Goal: Check status: Check status

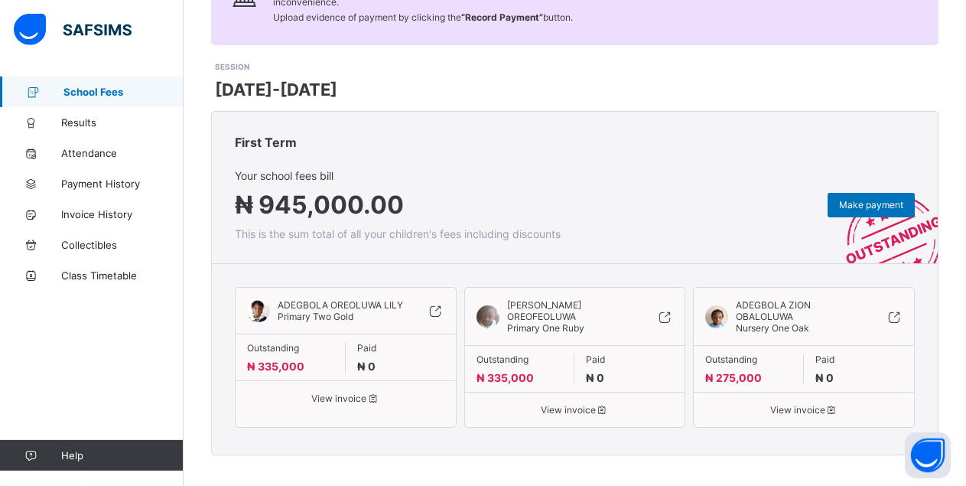
scroll to position [177, 0]
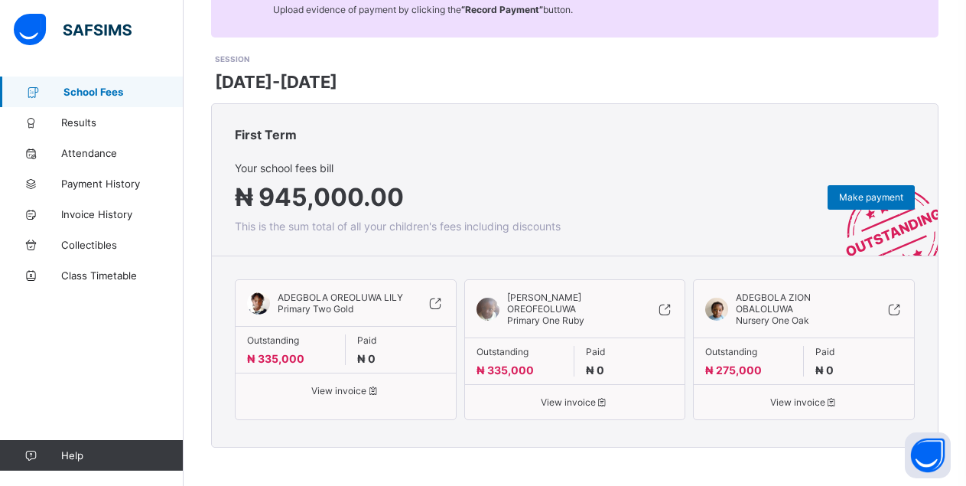
click at [324, 305] on span "Primary Two Gold" at bounding box center [316, 308] width 76 height 11
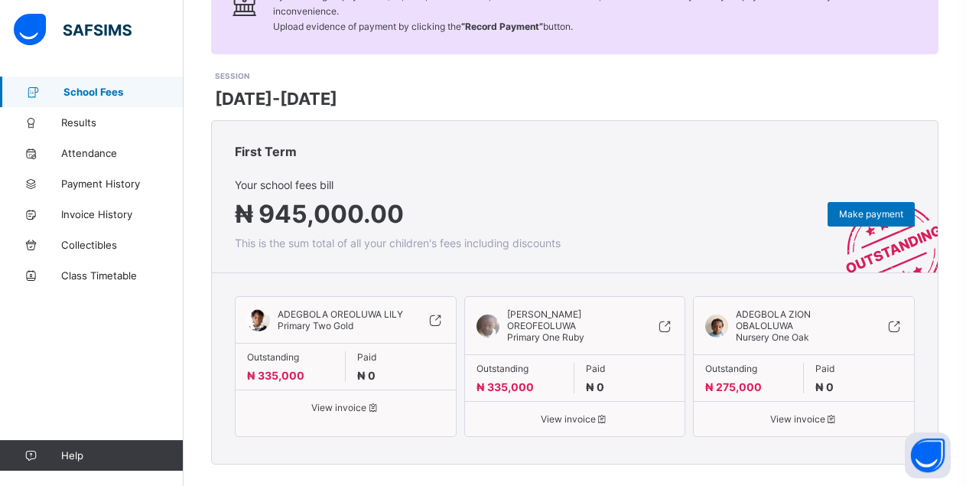
scroll to position [161, 0]
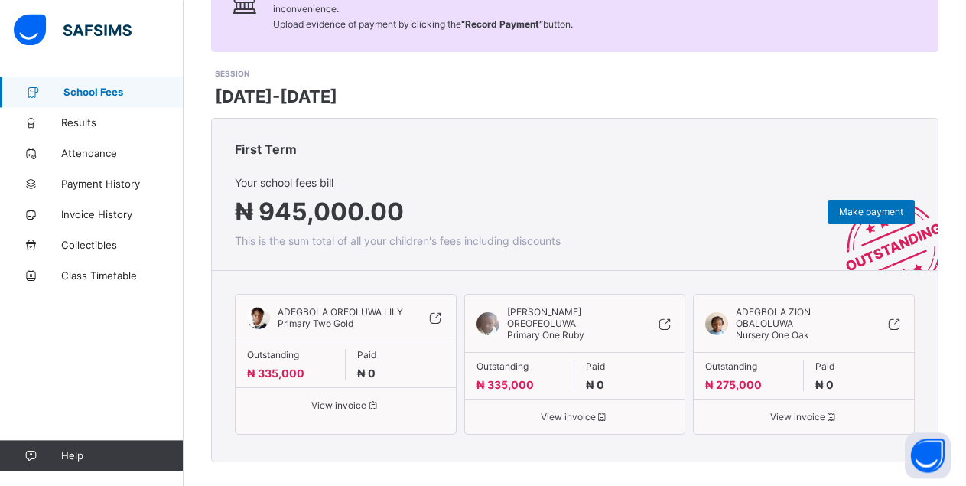
click at [775, 340] on span "Nursery One Oak" at bounding box center [772, 334] width 73 height 11
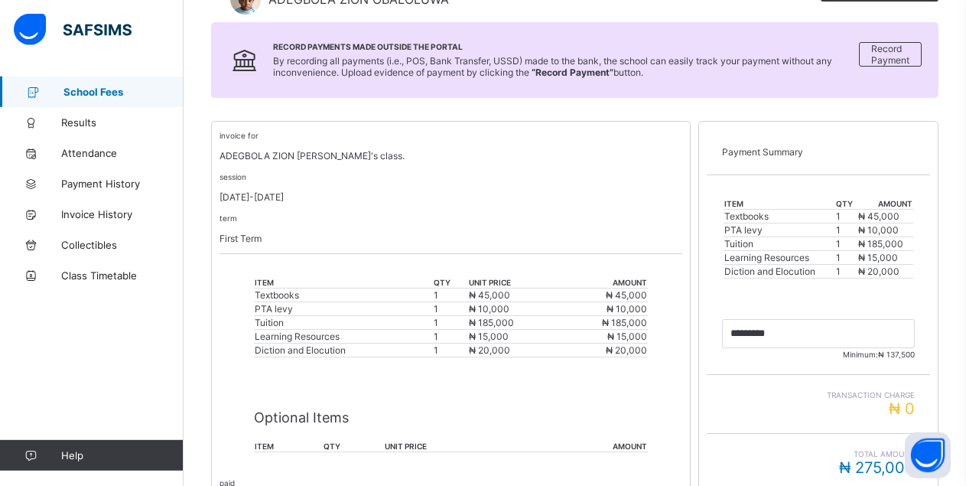
scroll to position [187, 0]
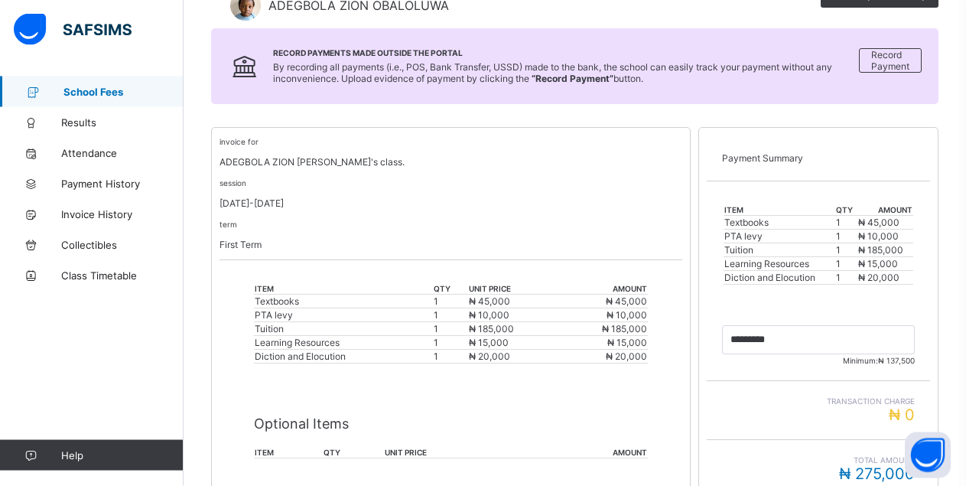
click at [96, 102] on link "School Fees" at bounding box center [92, 92] width 184 height 31
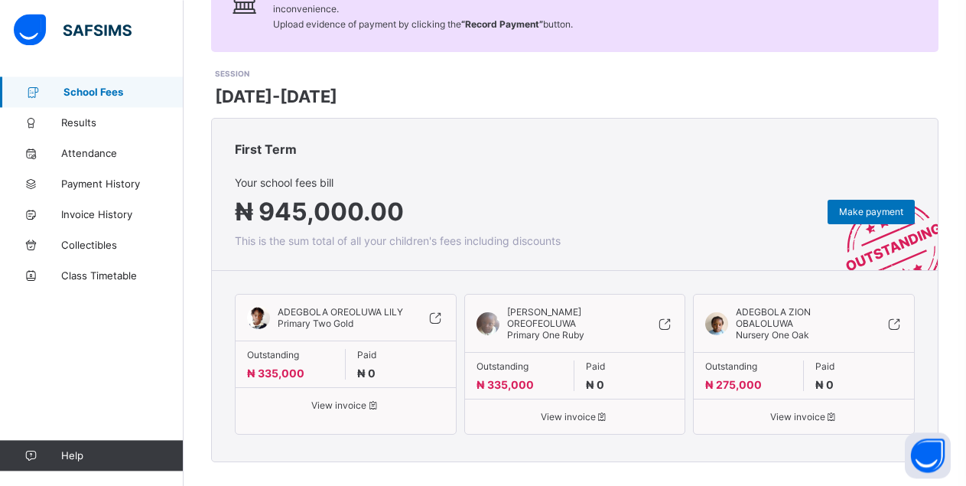
scroll to position [163, 0]
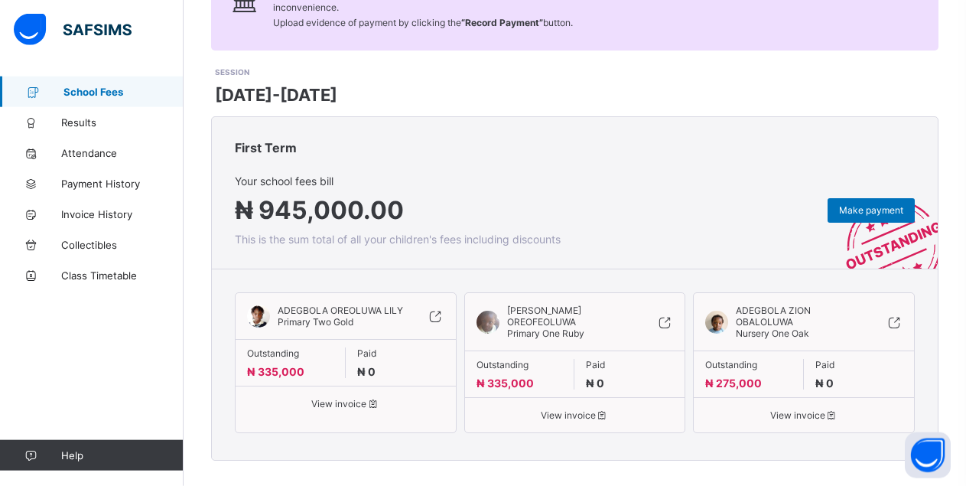
click at [512, 379] on span "₦ 335,000" at bounding box center [505, 382] width 57 height 13
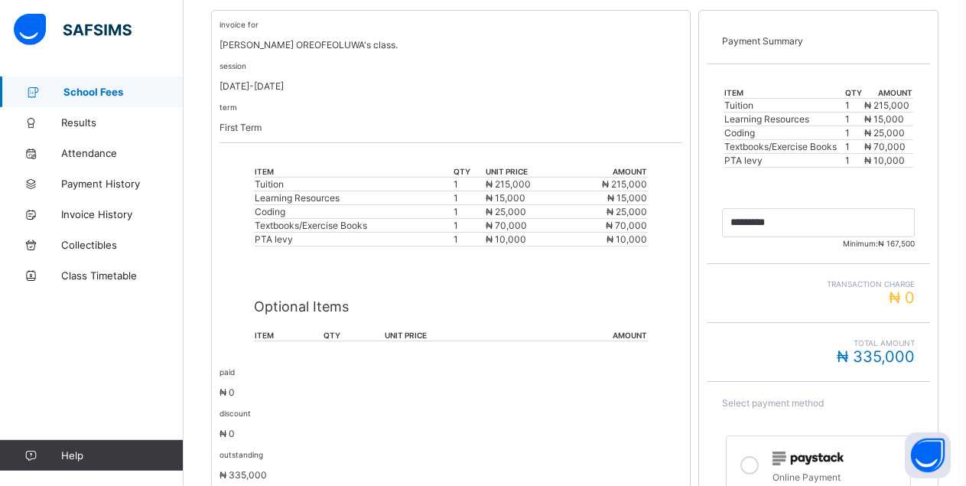
scroll to position [239, 0]
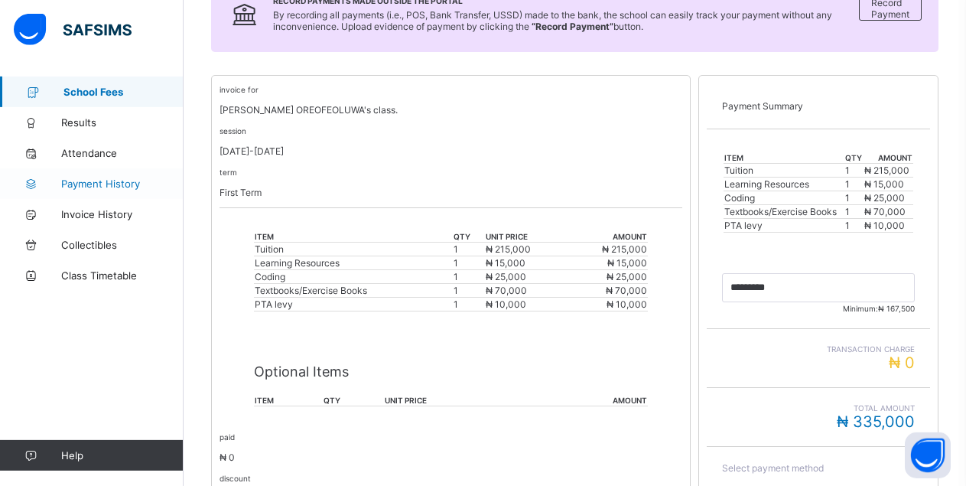
click at [120, 183] on span "Payment History" at bounding box center [122, 184] width 122 height 12
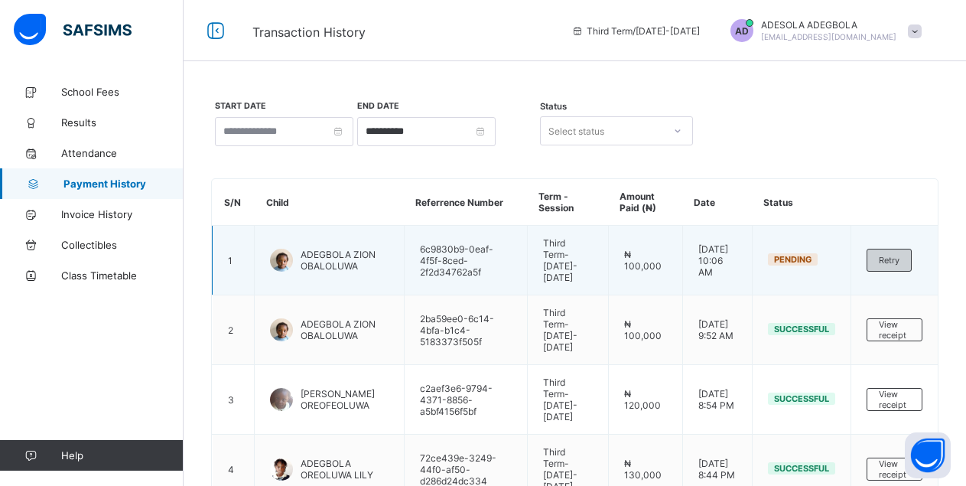
click at [900, 266] on span "Retry" at bounding box center [889, 260] width 21 height 11
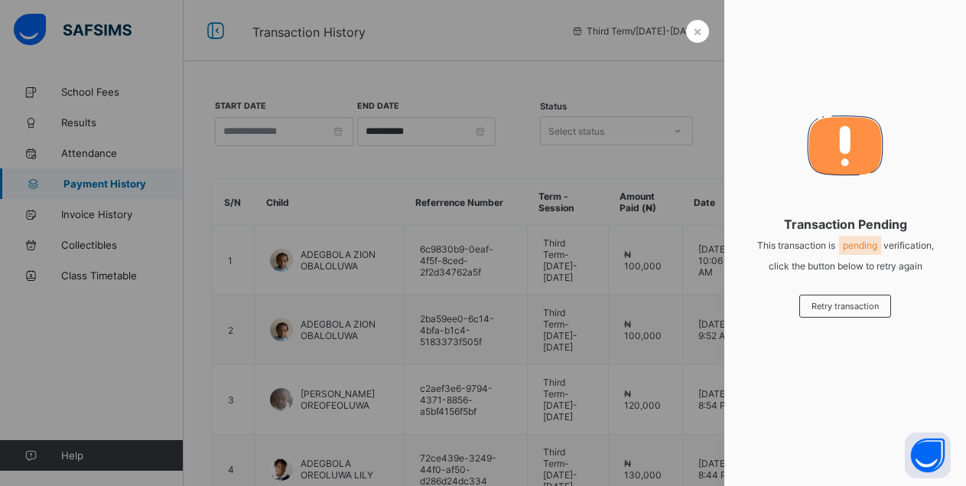
click at [789, 320] on div "× Transaction Pending This transaction is pending verification, click the butto…" at bounding box center [846, 243] width 242 height 486
click at [814, 307] on span "Retry transaction" at bounding box center [845, 306] width 67 height 11
click at [819, 305] on span "Retry transaction" at bounding box center [845, 306] width 67 height 11
click at [696, 28] on span "×" at bounding box center [697, 31] width 9 height 16
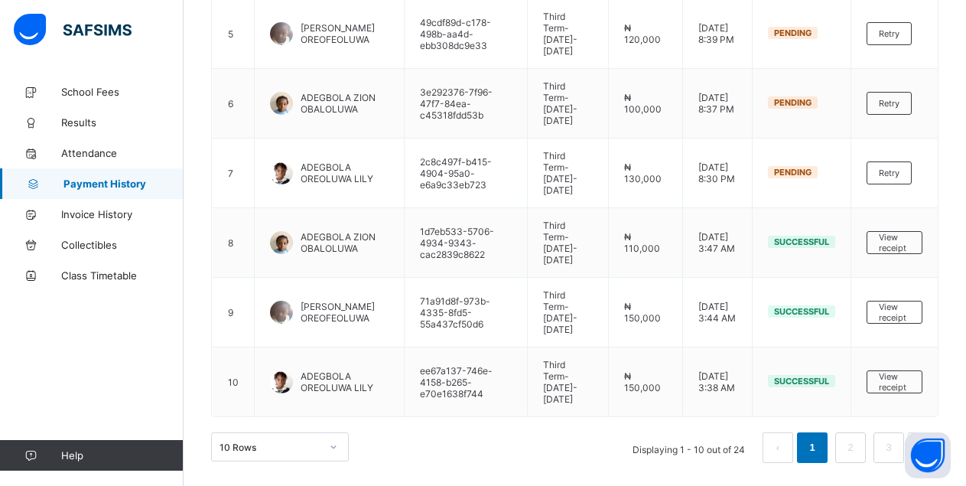
scroll to position [732, 0]
click at [858, 451] on link "2" at bounding box center [850, 448] width 15 height 20
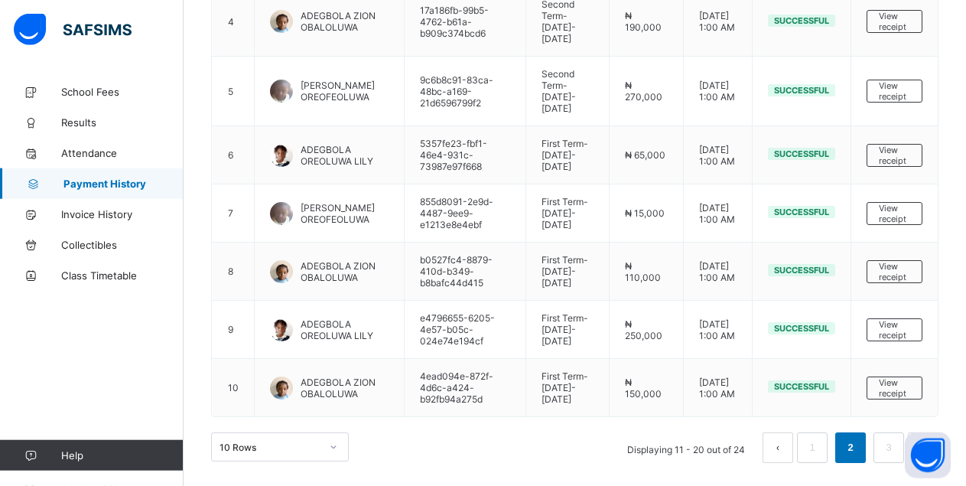
scroll to position [735, 0]
click at [891, 441] on li "3" at bounding box center [889, 447] width 31 height 31
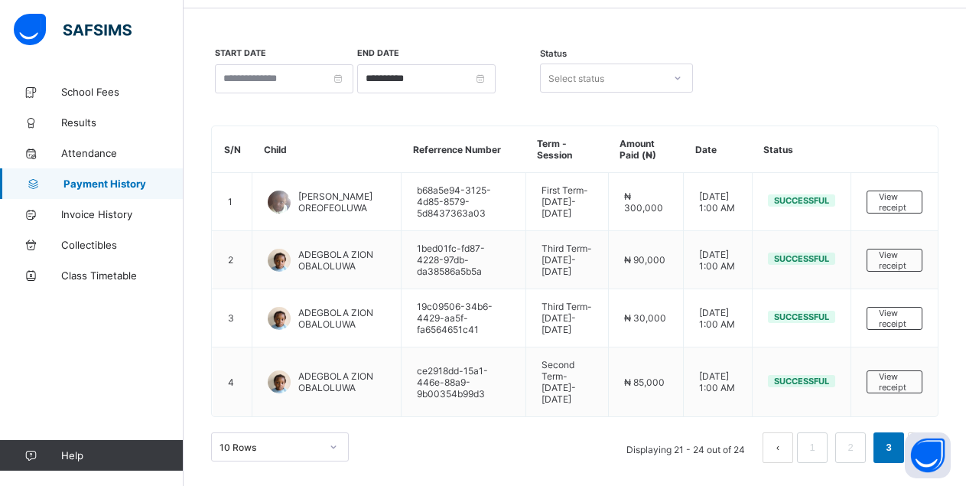
scroll to position [178, 0]
click at [780, 448] on button "prev page" at bounding box center [778, 447] width 31 height 31
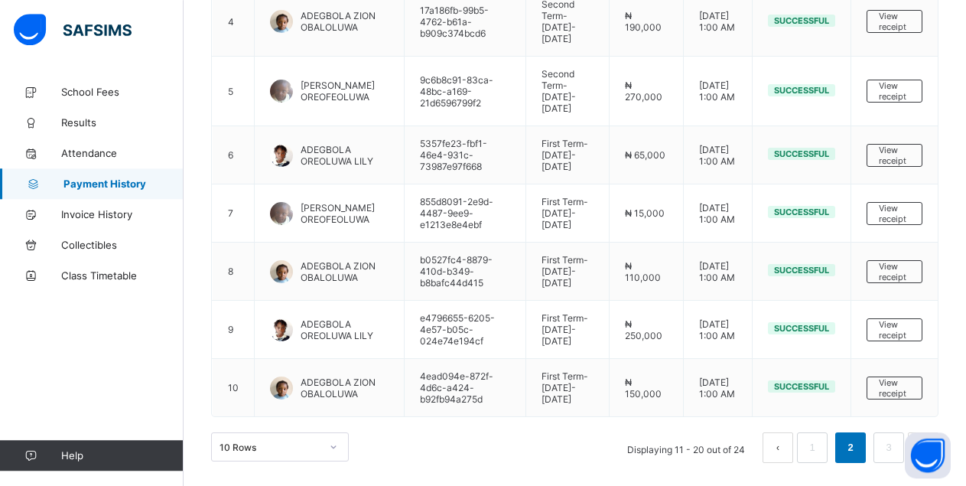
scroll to position [735, 0]
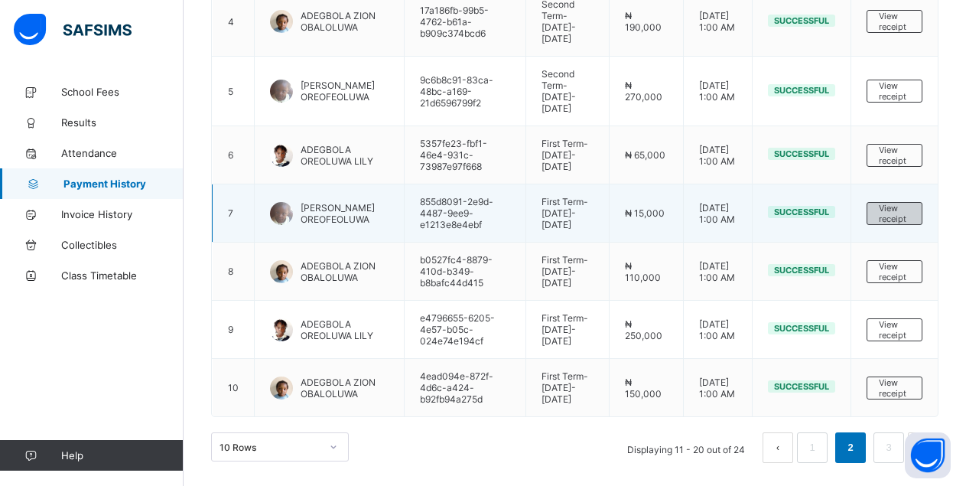
click at [911, 203] on span "View receipt" at bounding box center [894, 213] width 31 height 21
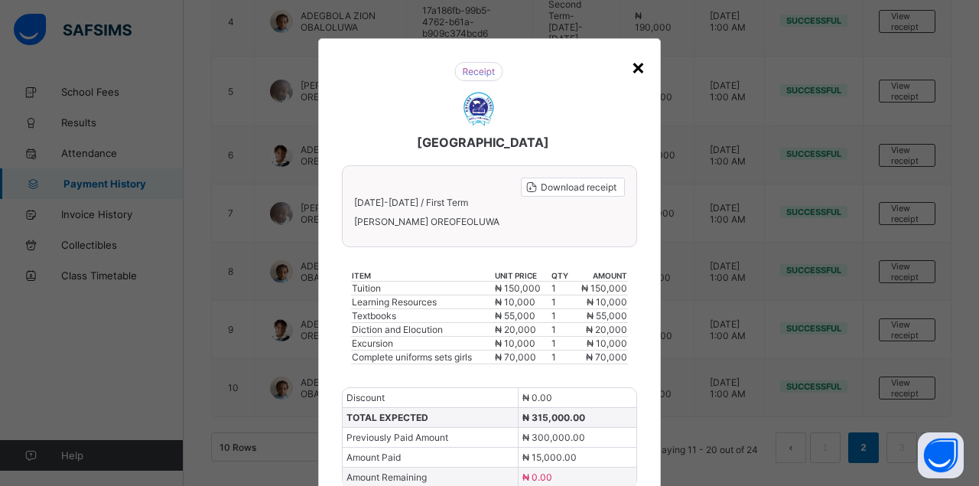
click at [631, 67] on div "×" at bounding box center [638, 67] width 15 height 26
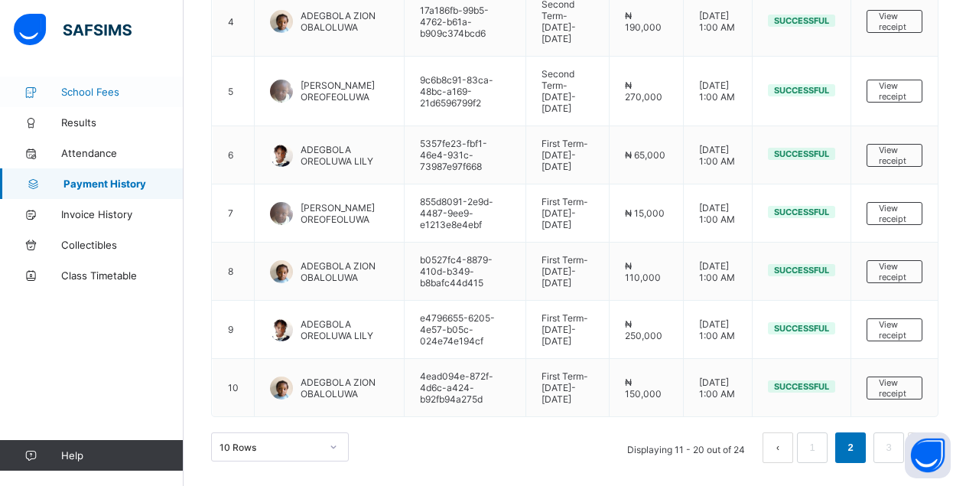
click at [92, 91] on span "School Fees" at bounding box center [122, 92] width 122 height 12
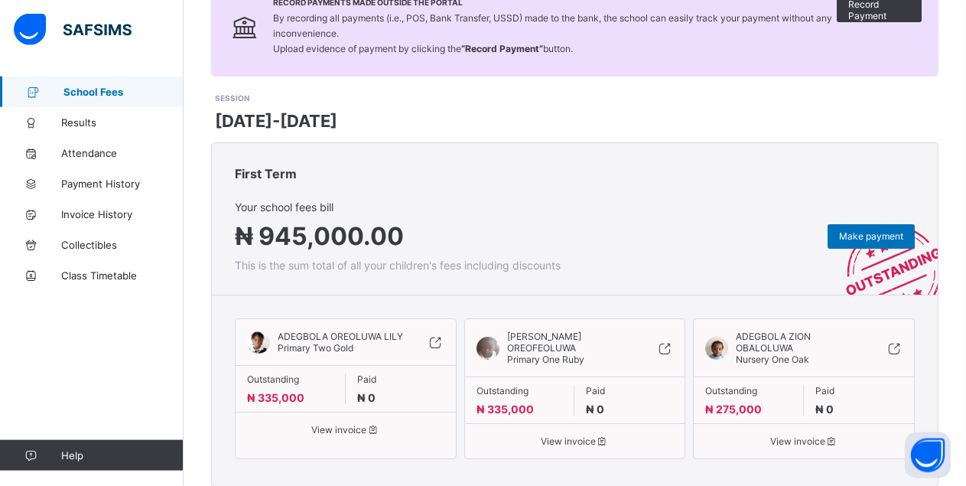
scroll to position [145, 0]
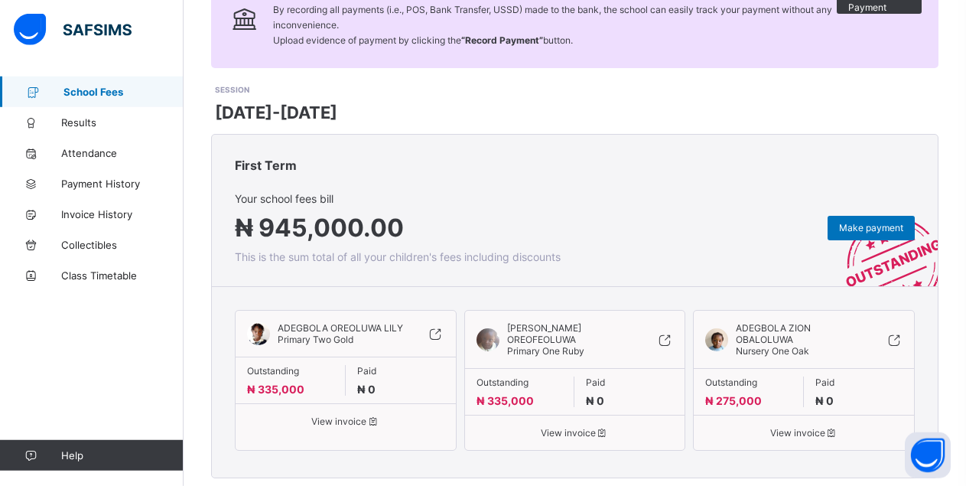
click at [345, 424] on span "View invoice" at bounding box center [345, 420] width 197 height 11
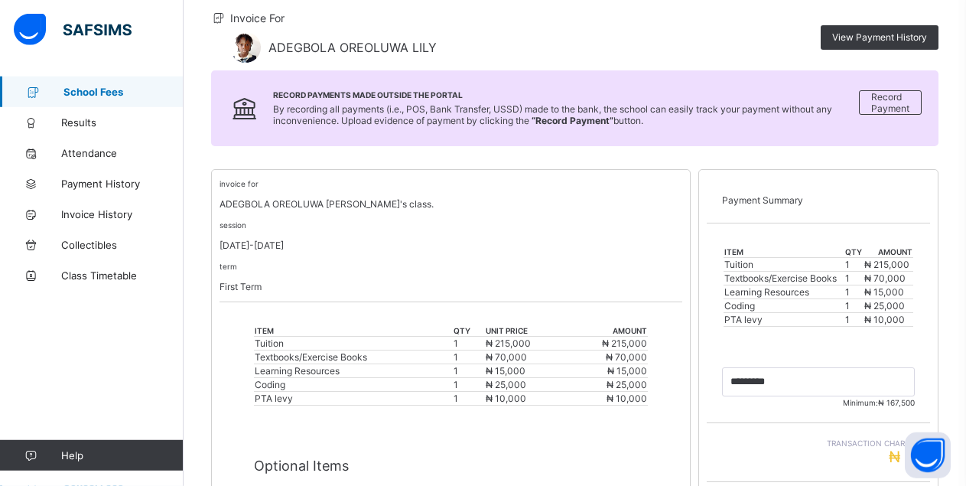
scroll to position [168, 0]
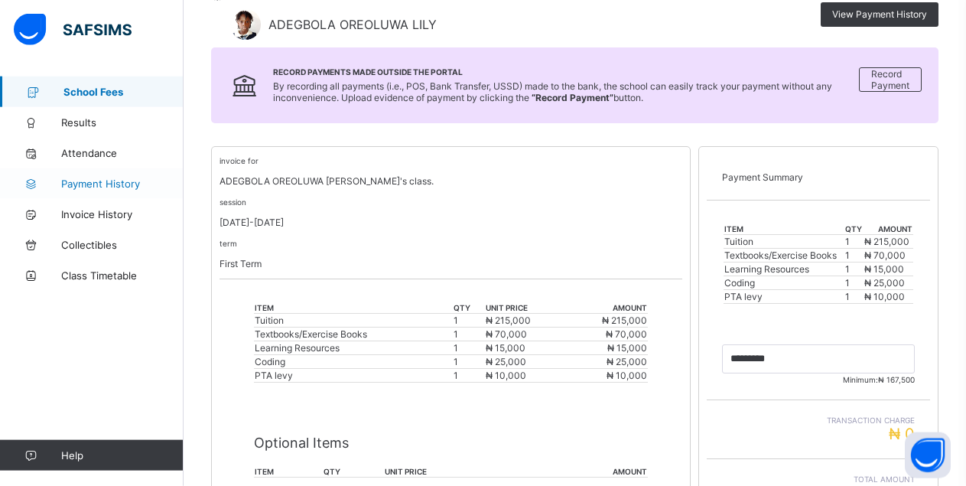
click at [129, 186] on span "Payment History" at bounding box center [122, 184] width 122 height 12
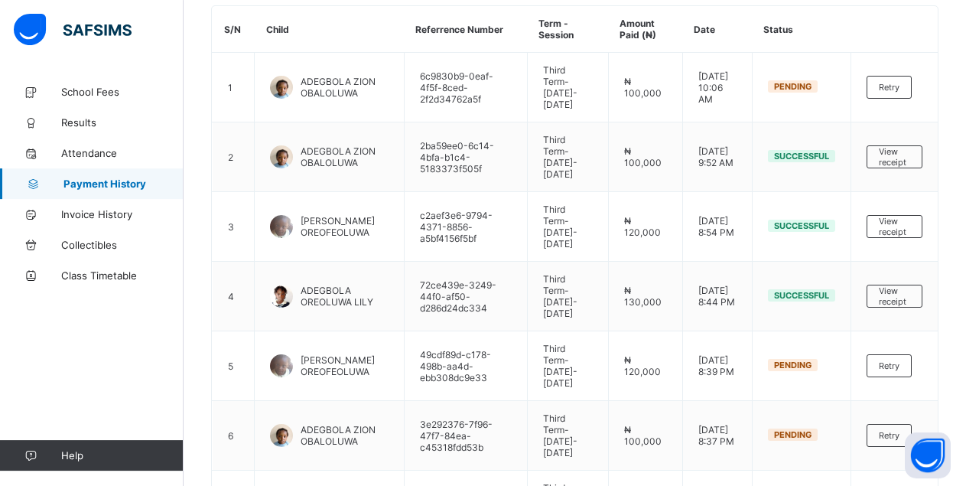
scroll to position [181, 0]
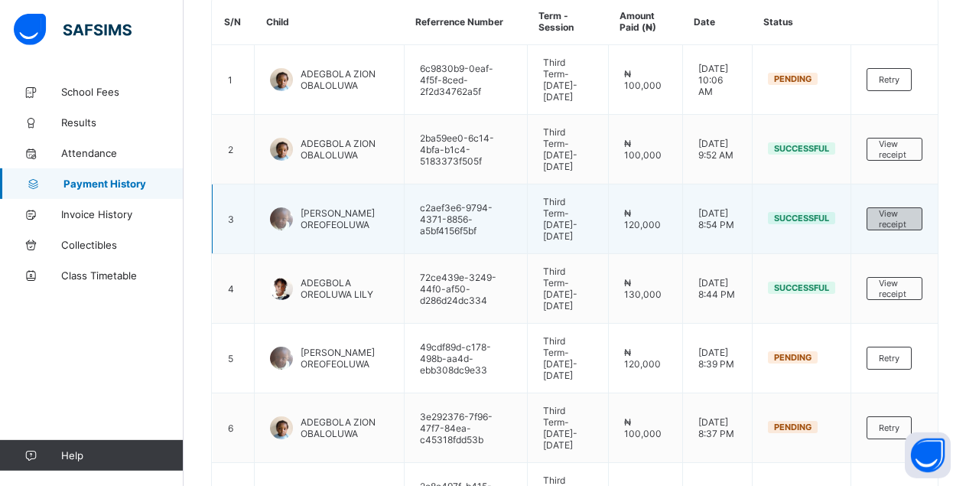
click at [911, 230] on span "View receipt" at bounding box center [894, 218] width 31 height 21
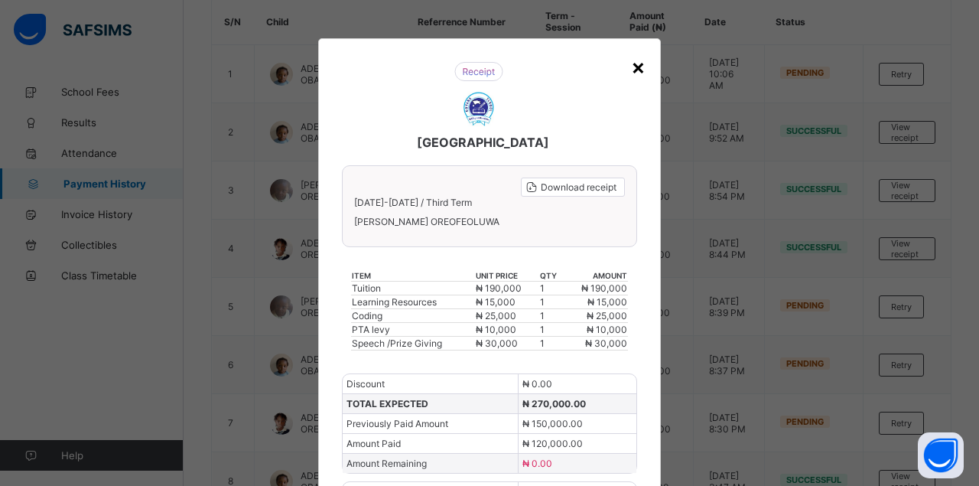
click at [633, 70] on div "×" at bounding box center [638, 67] width 15 height 26
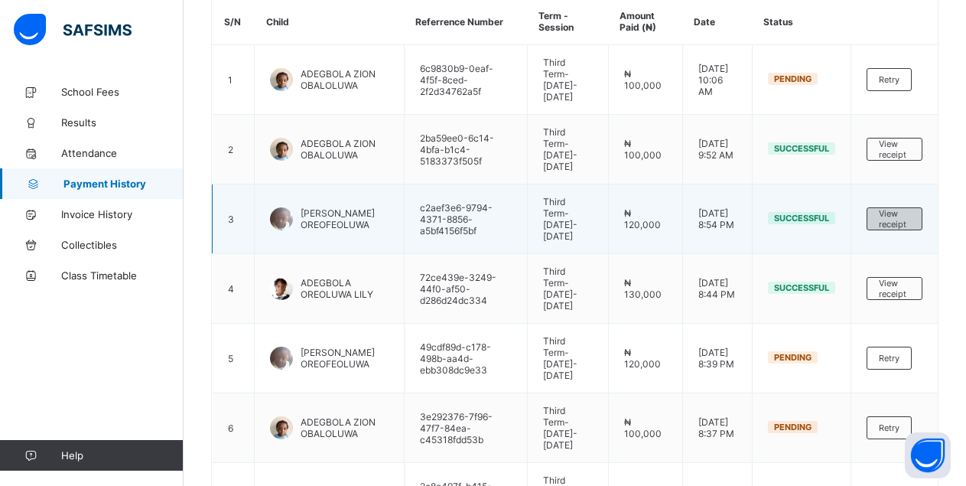
click at [911, 230] on span "View receipt" at bounding box center [894, 218] width 31 height 21
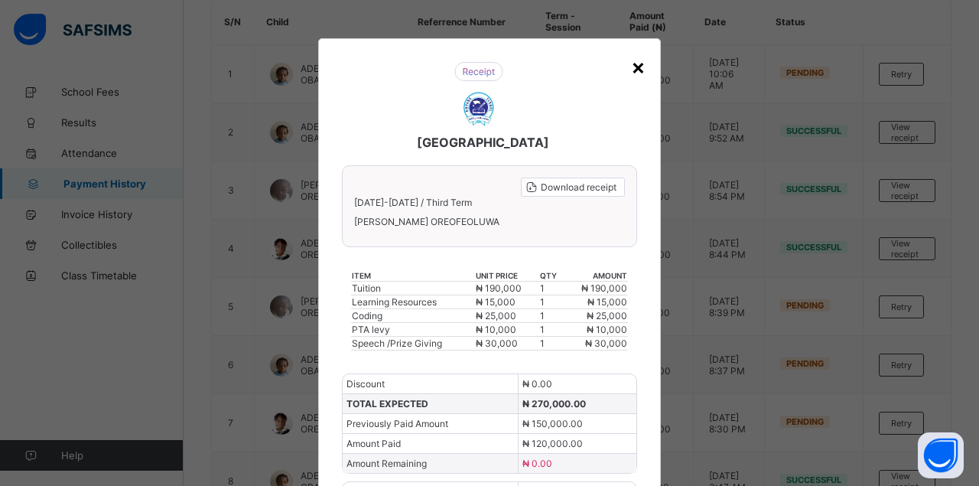
click at [637, 71] on div "×" at bounding box center [638, 67] width 15 height 26
click at [618, 71] on td "Third Term - [DATE]-[DATE]" at bounding box center [576, 74] width 84 height 58
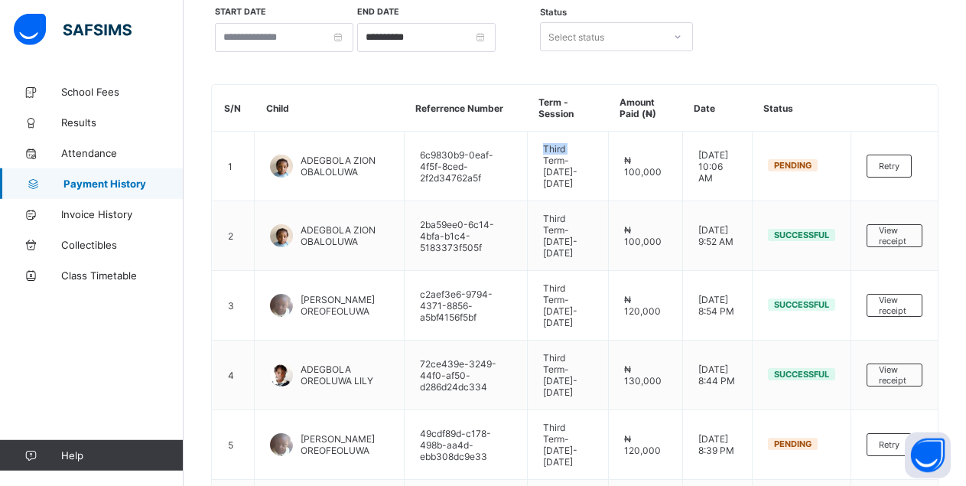
scroll to position [90, 0]
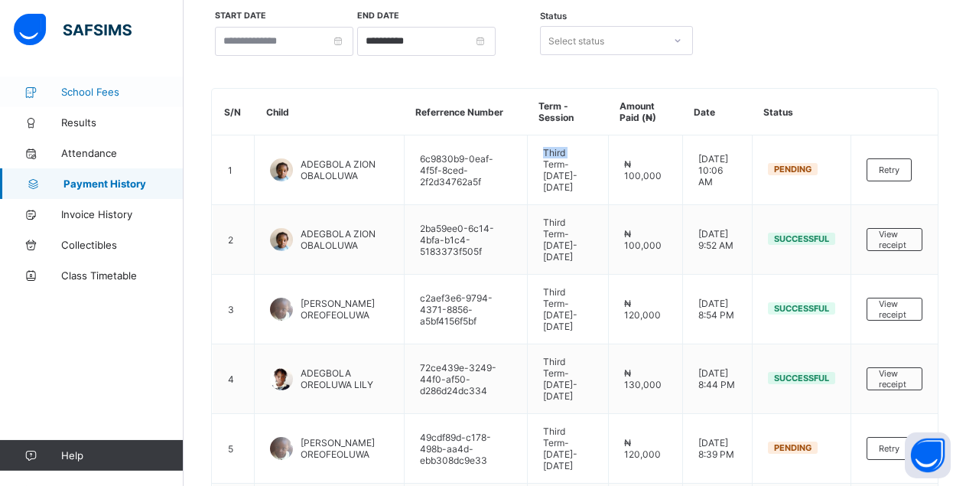
click at [103, 92] on span "School Fees" at bounding box center [122, 92] width 122 height 12
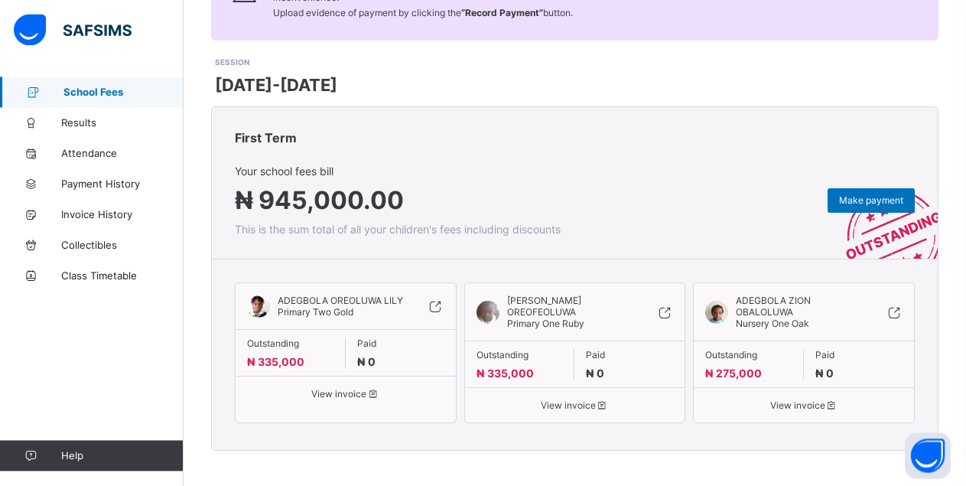
scroll to position [177, 0]
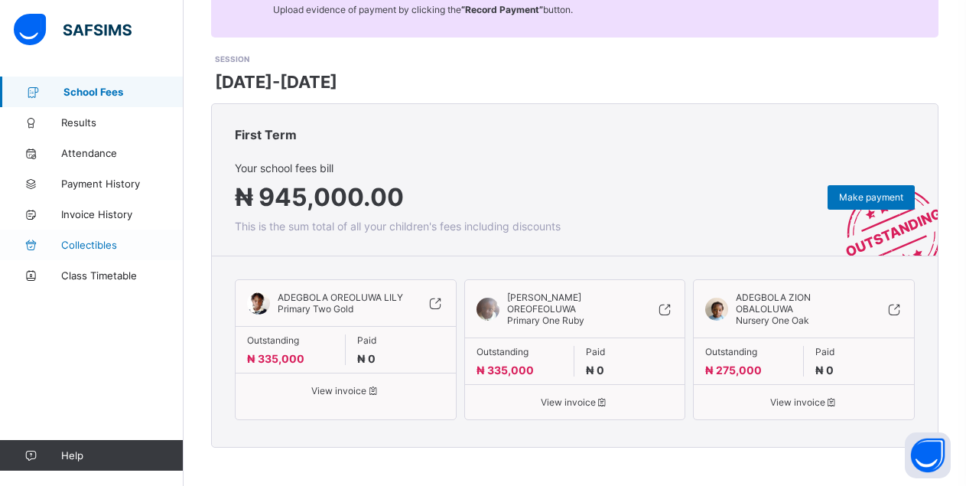
click at [99, 242] on span "Collectibles" at bounding box center [122, 245] width 122 height 12
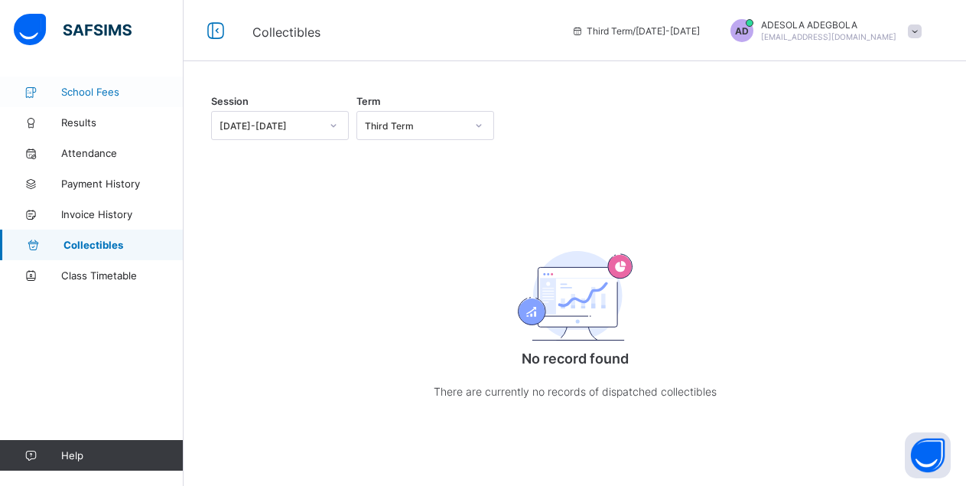
click at [92, 91] on span "School Fees" at bounding box center [122, 92] width 122 height 12
